Goal: Find specific page/section: Find specific page/section

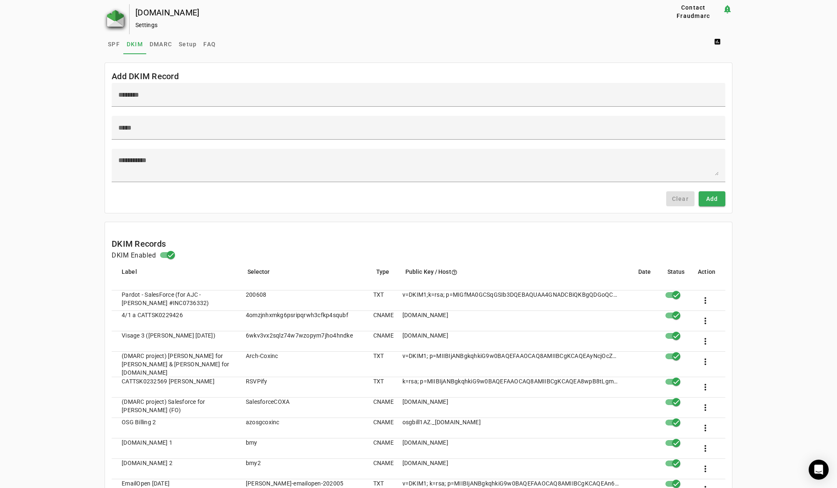
click at [115, 16] on img at bounding box center [115, 18] width 17 height 17
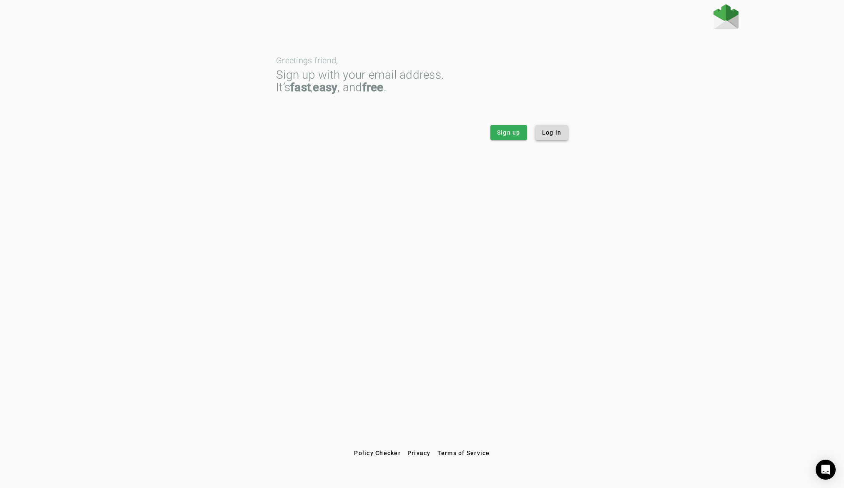
click at [551, 131] on span "Log in" at bounding box center [552, 132] width 20 height 8
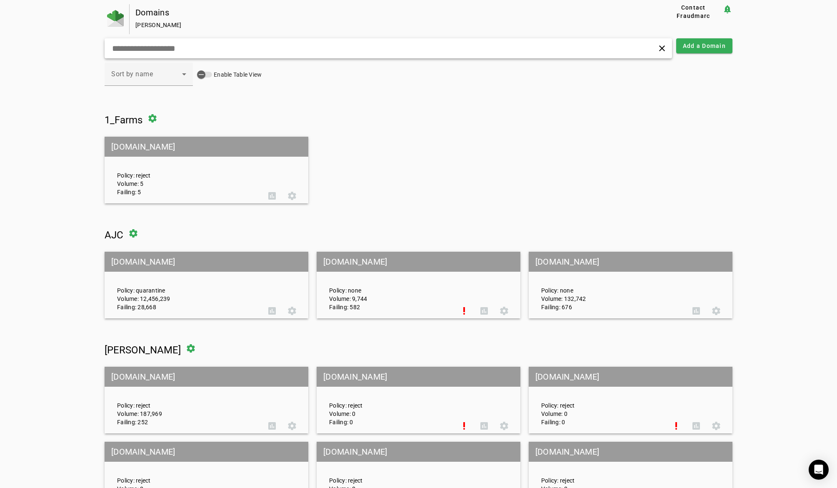
click at [258, 50] on input "text" at bounding box center [267, 48] width 312 height 10
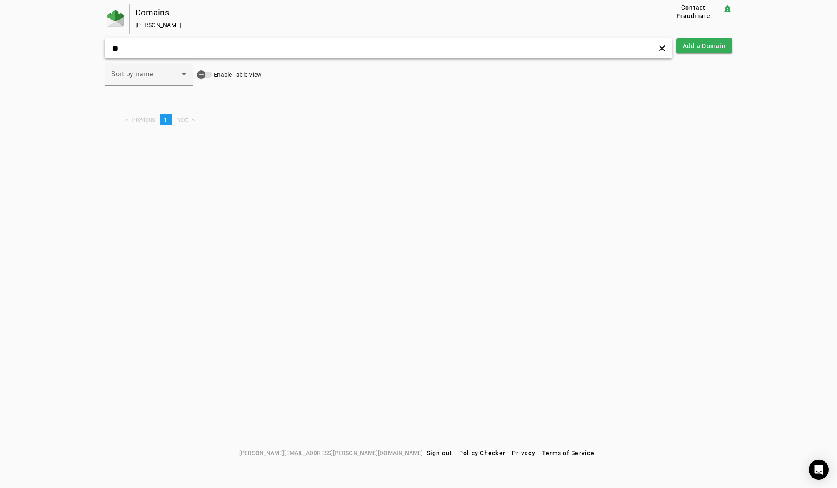
type input "*"
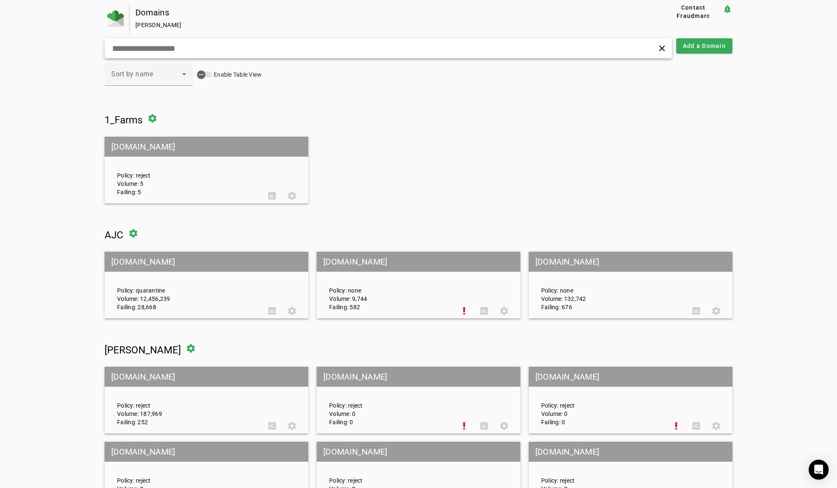
click at [198, 45] on input "text" at bounding box center [267, 48] width 312 height 10
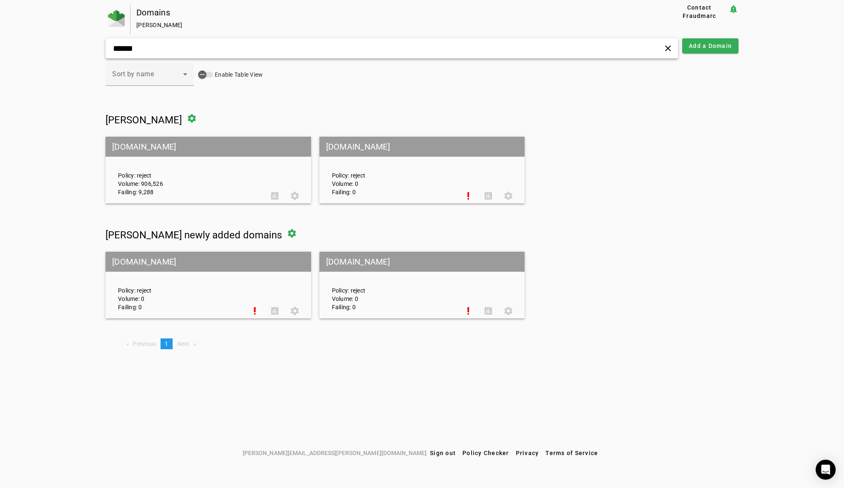
type input "******"
click at [135, 146] on mat-grid-tile-header "[DOMAIN_NAME]" at bounding box center [207, 147] width 205 height 20
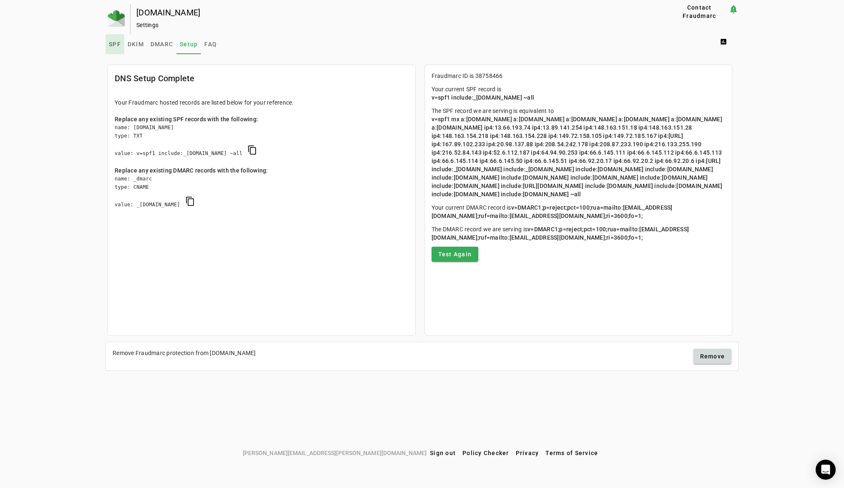
click at [114, 44] on span "SPF" at bounding box center [115, 44] width 12 height 6
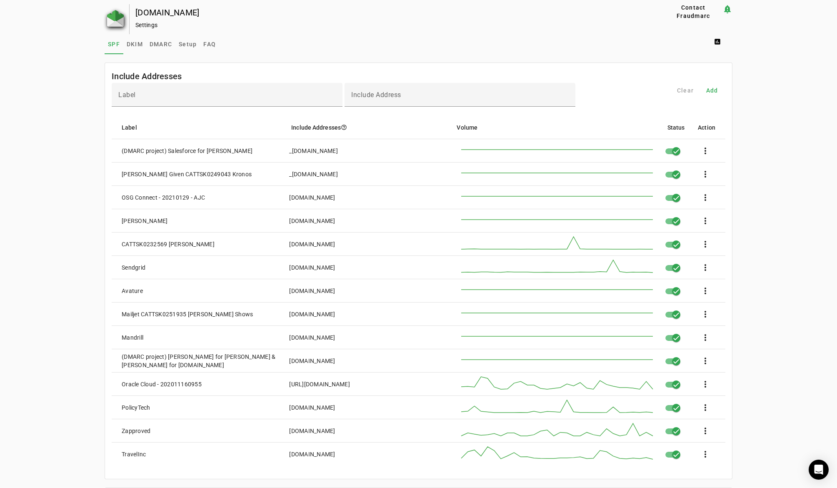
click at [114, 23] on img at bounding box center [115, 18] width 17 height 17
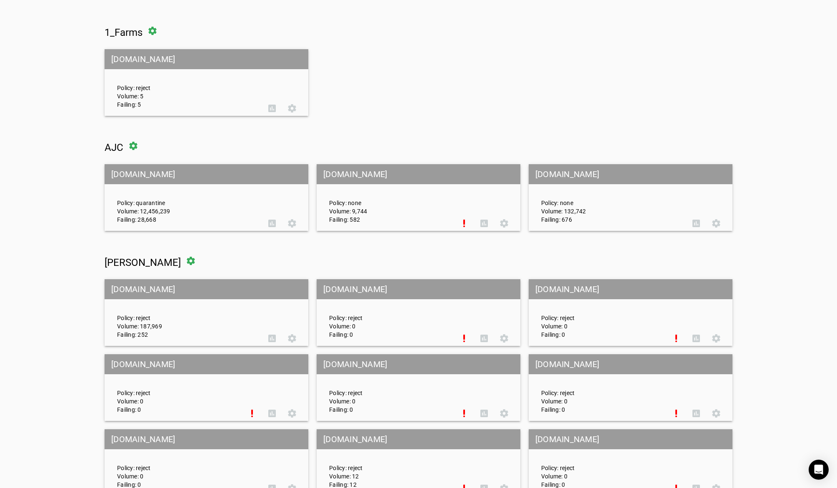
scroll to position [125, 0]
